Goal: Find specific page/section: Find specific page/section

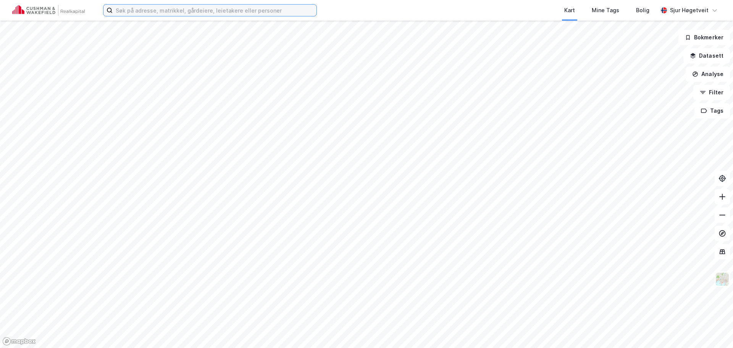
click at [148, 12] on input at bounding box center [215, 10] width 204 height 11
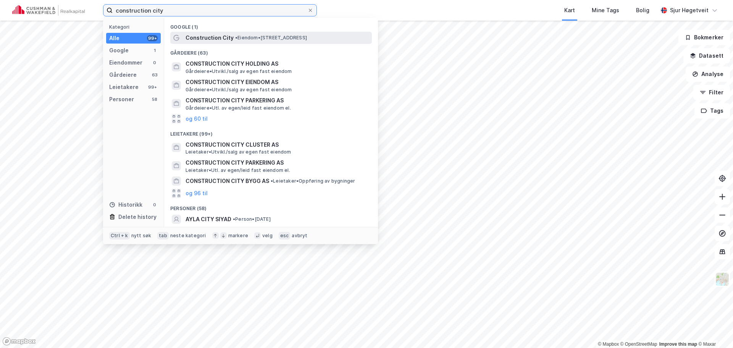
type input "construction city"
click at [252, 34] on div "Construction City • Eiendom • [STREET_ADDRESS]" at bounding box center [278, 37] width 185 height 9
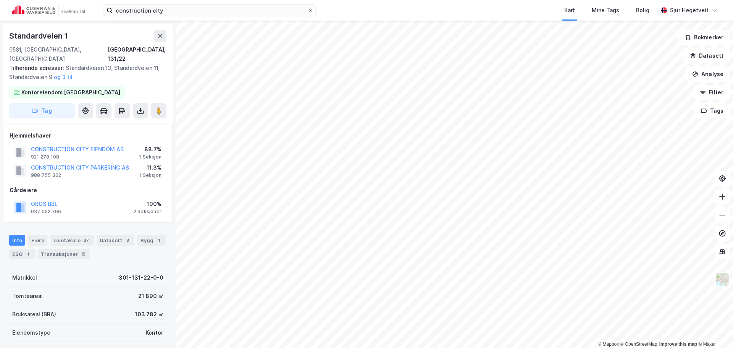
click at [0, 0] on button "og 3 til" at bounding box center [0, 0] width 0 height 0
